Goal: Find specific page/section: Find specific page/section

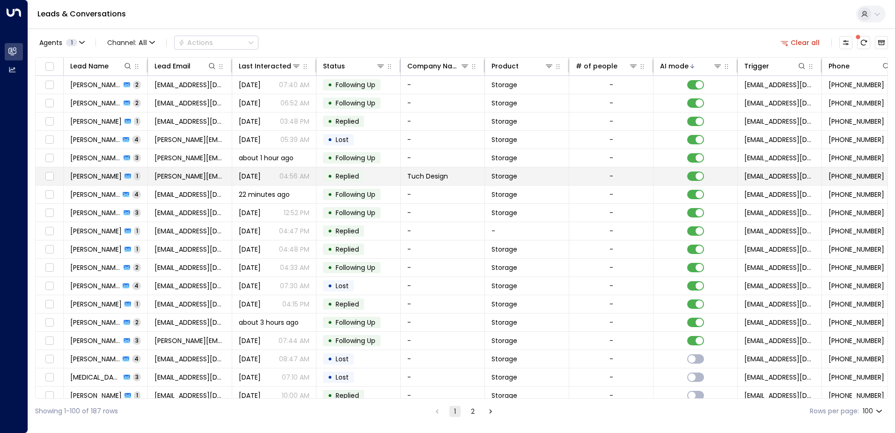
click at [136, 177] on td "[PERSON_NAME] 1" at bounding box center [106, 176] width 84 height 18
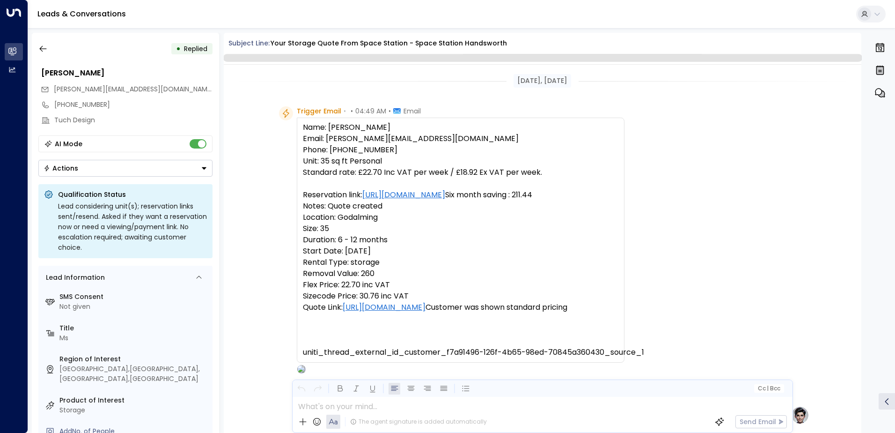
scroll to position [332, 0]
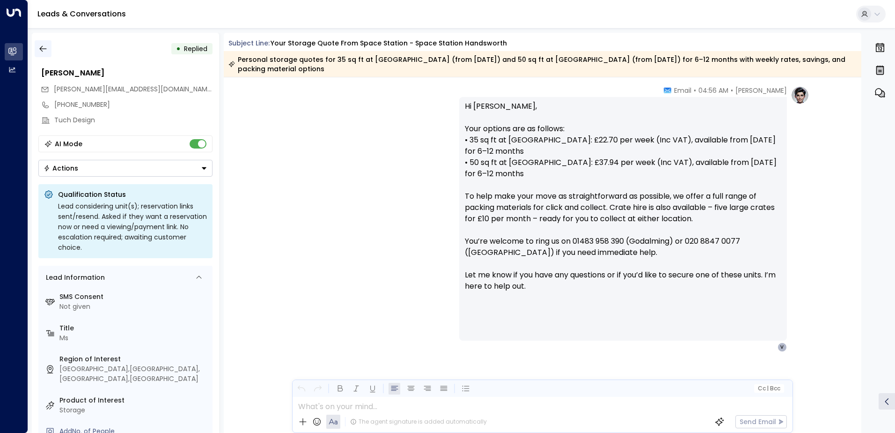
click at [44, 52] on icon "button" at bounding box center [42, 48] width 9 height 9
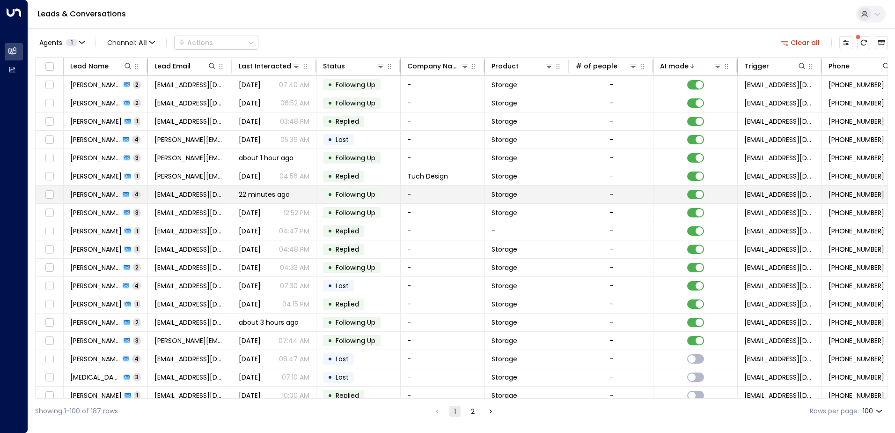
click at [135, 193] on td "[PERSON_NAME] Njua 4" at bounding box center [106, 194] width 84 height 18
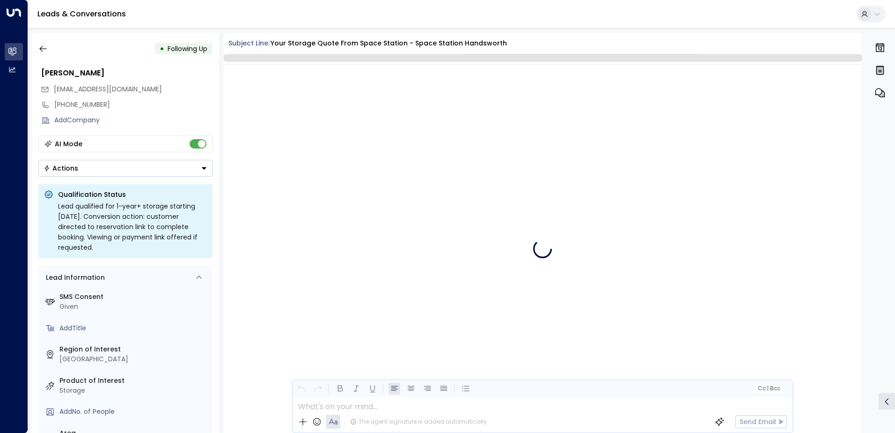
scroll to position [1947, 0]
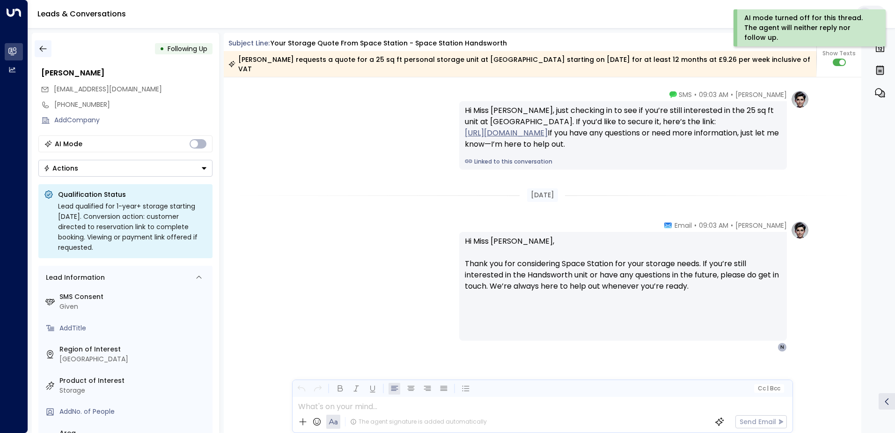
click at [44, 49] on icon "button" at bounding box center [42, 49] width 7 height 6
